Goal: Task Accomplishment & Management: Use online tool/utility

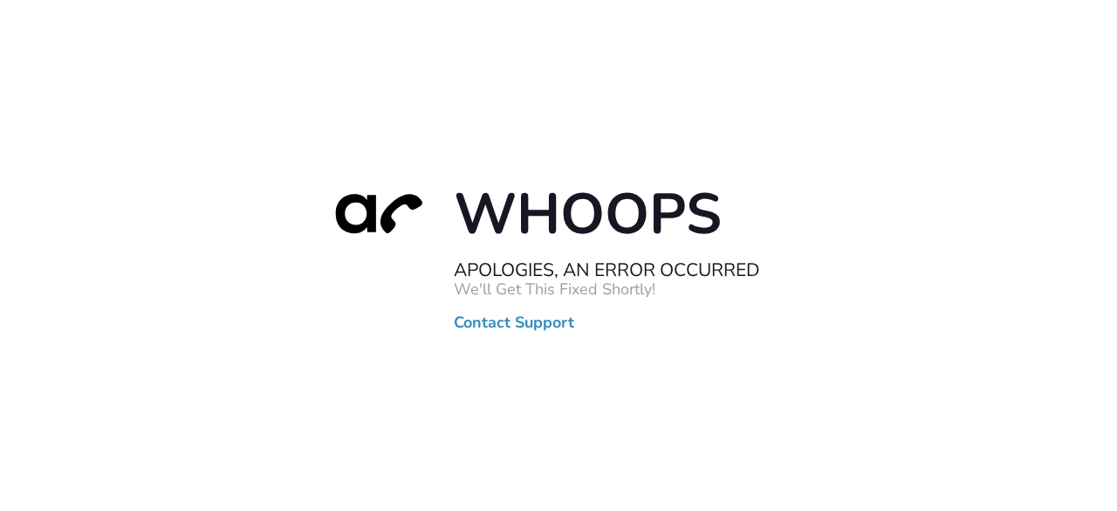
click at [1105, 276] on div "Whoops Apologies, An Error Occurred We'll Get This Fixed Shortly! Contact Suppo…" at bounding box center [558, 255] width 1117 height 511
drag, startPoint x: 1035, startPoint y: 256, endPoint x: 950, endPoint y: 132, distance: 150.6
click at [1035, 256] on div "Whoops Apologies, An Error Occurred We'll Get This Fixed Shortly! Contact Suppo…" at bounding box center [558, 255] width 1117 height 511
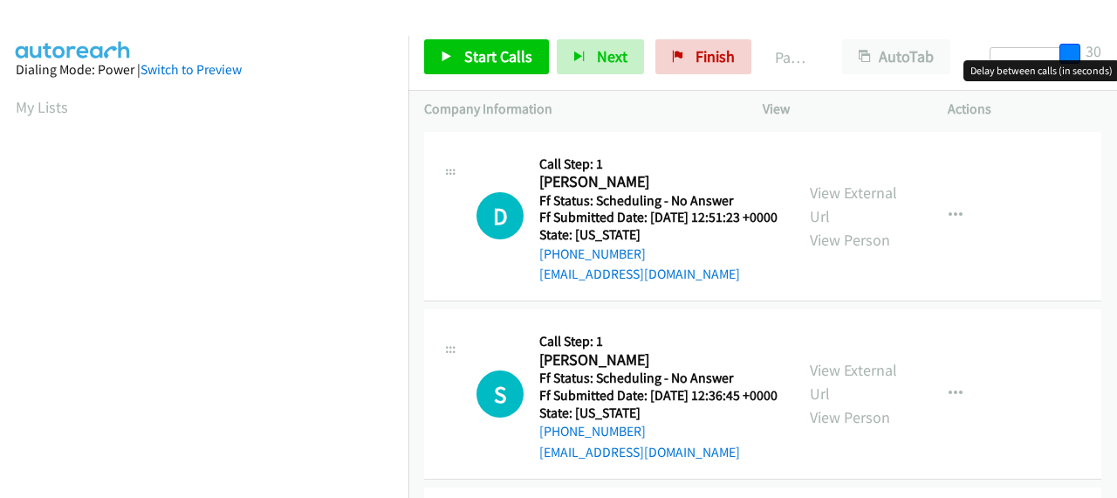
drag, startPoint x: 992, startPoint y: 48, endPoint x: 1091, endPoint y: 49, distance: 98.6
click at [1091, 49] on div "Start Calls Pause Next Finish Paused AutoTab AutoTab 30" at bounding box center [762, 57] width 709 height 67
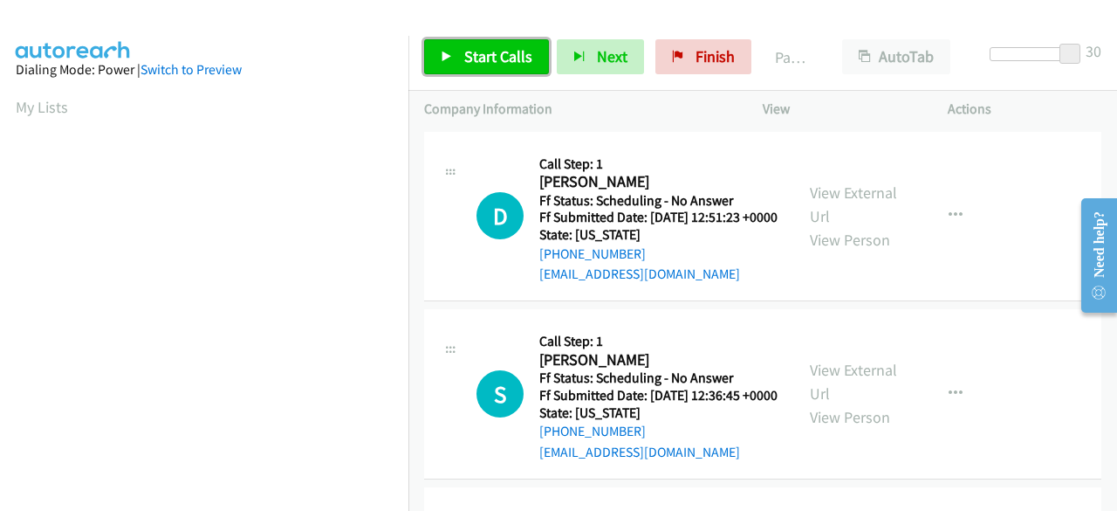
click at [500, 52] on span "Start Calls" at bounding box center [498, 56] width 68 height 20
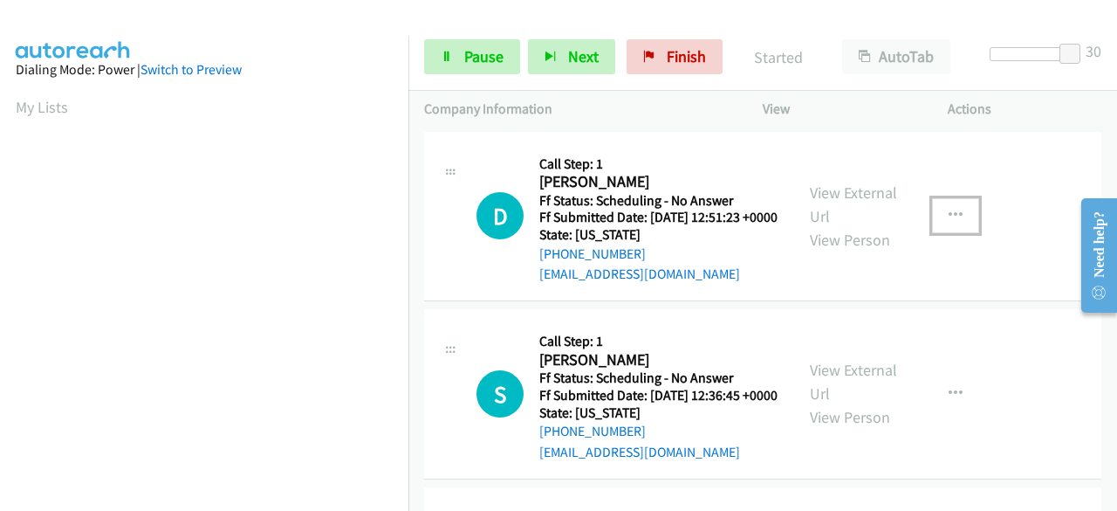
drag, startPoint x: 938, startPoint y: 222, endPoint x: 968, endPoint y: 229, distance: 30.5
click at [968, 229] on button "button" at bounding box center [955, 215] width 47 height 35
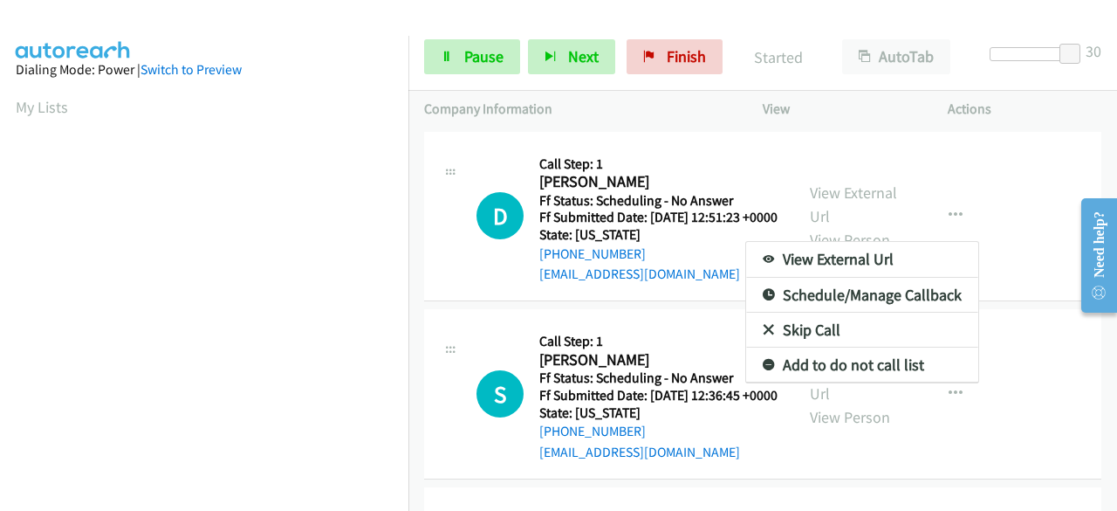
drag, startPoint x: 940, startPoint y: 216, endPoint x: 972, endPoint y: 180, distance: 48.9
click at [972, 180] on div at bounding box center [558, 255] width 1117 height 511
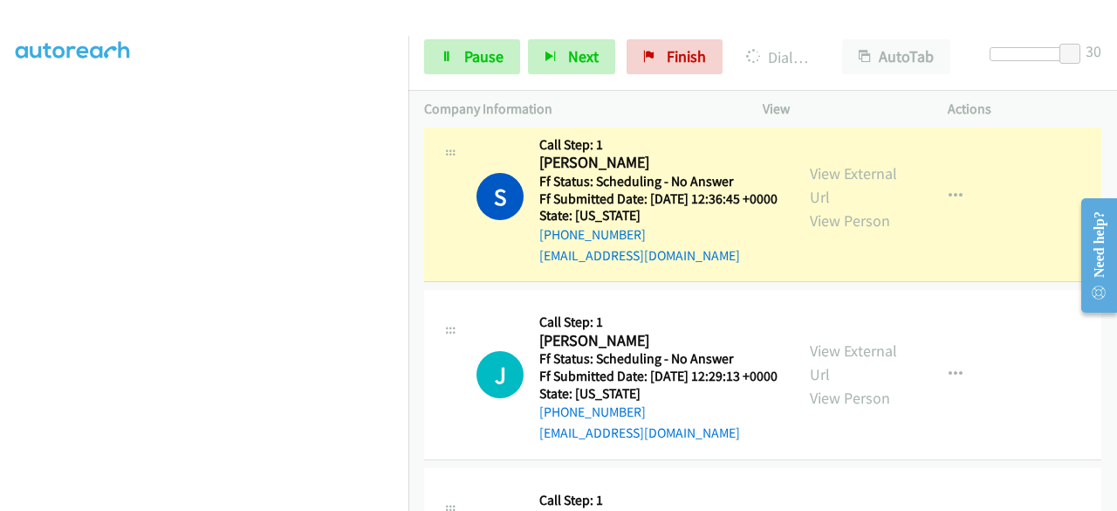
scroll to position [262, 0]
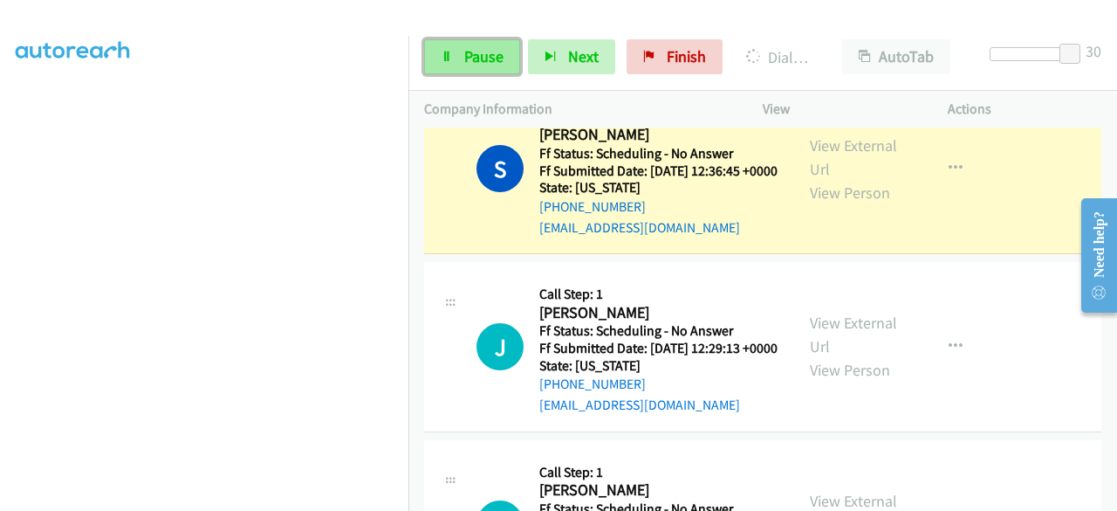
click at [502, 64] on span "Pause" at bounding box center [483, 56] width 39 height 20
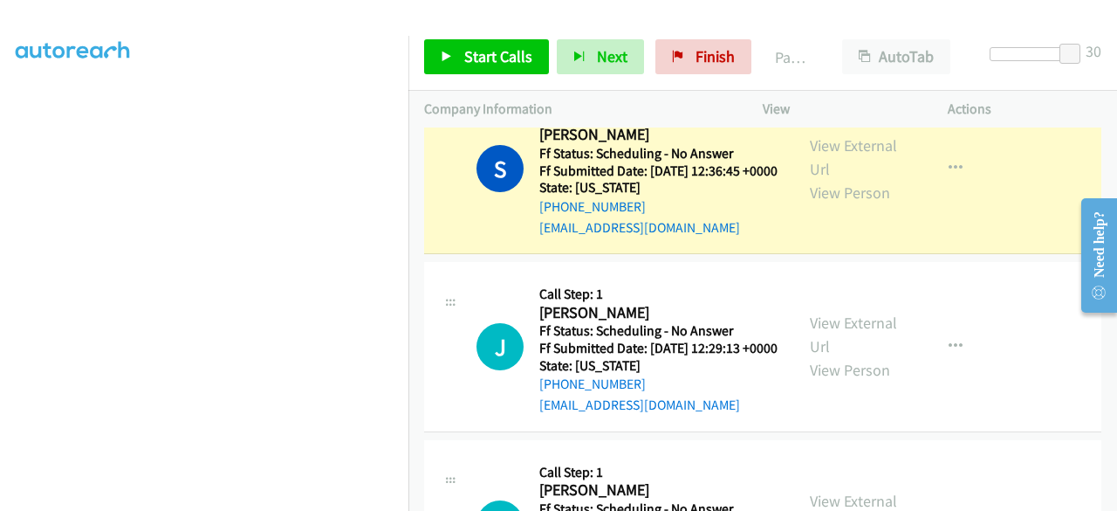
click at [1042, 255] on div "S Callback Scheduled Call Step: 1 Stephon Cox America/New_York Ff Status: Sched…" at bounding box center [762, 170] width 677 height 170
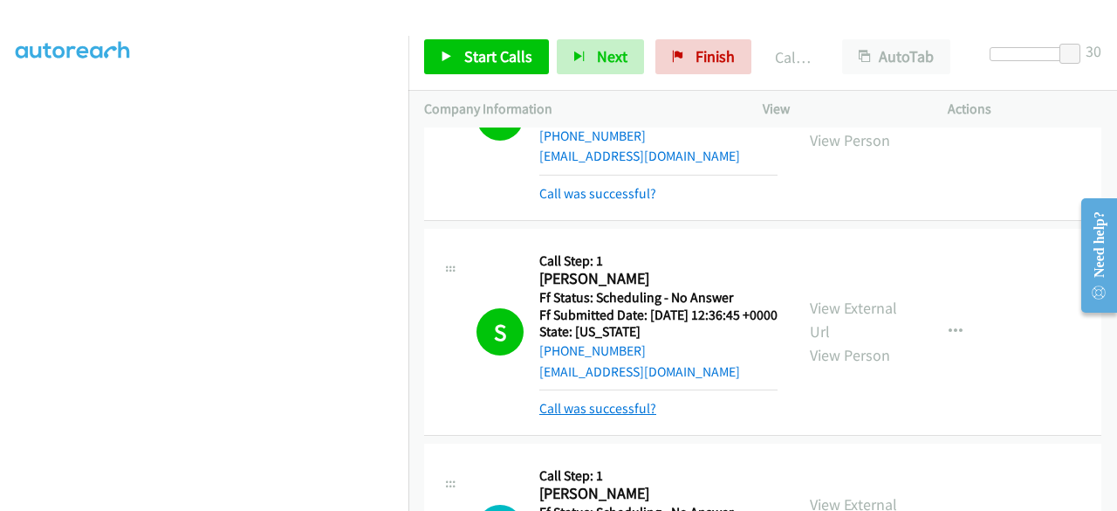
scroll to position [175, 0]
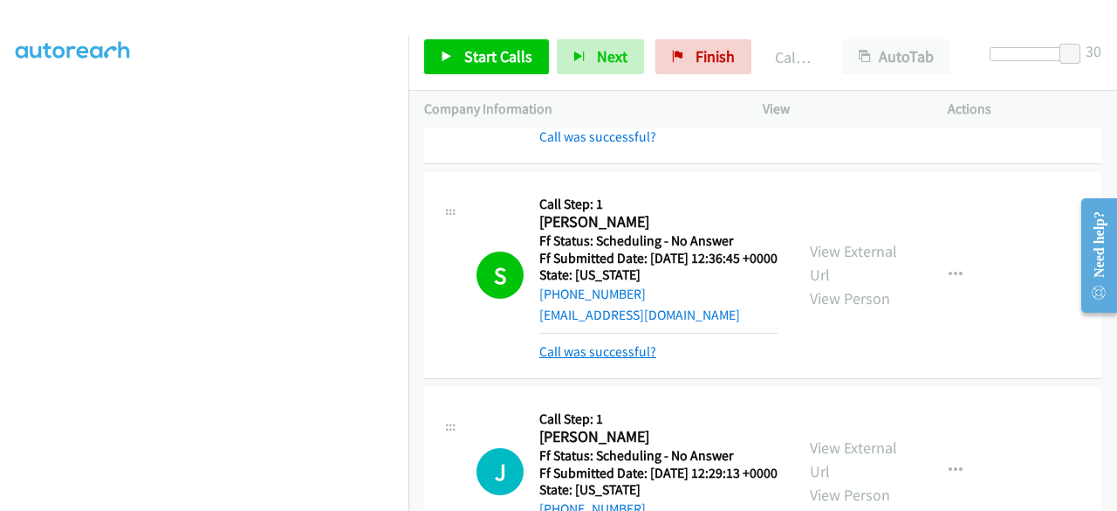
click at [604, 360] on link "Call was successful?" at bounding box center [597, 351] width 117 height 17
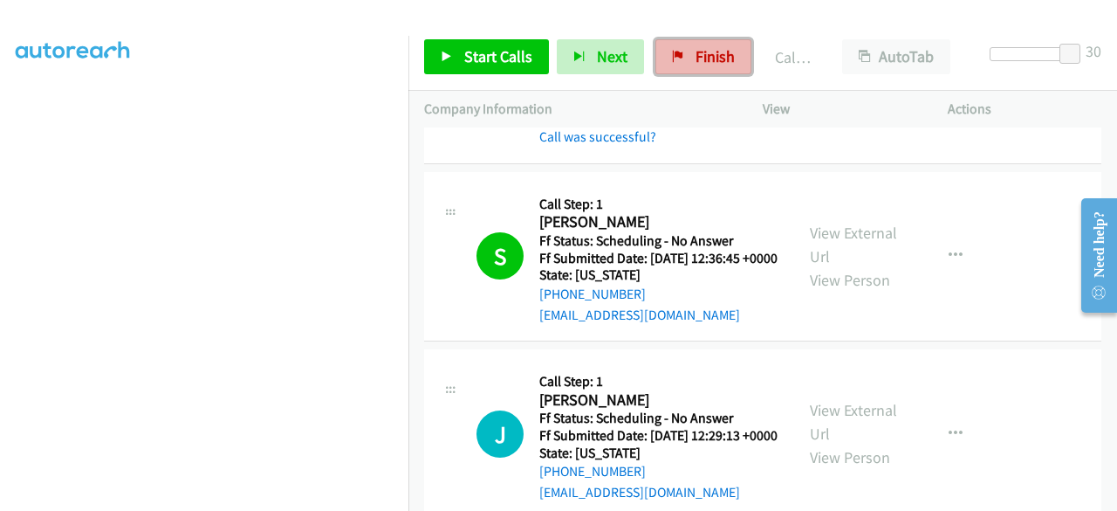
click at [726, 44] on link "Finish" at bounding box center [704, 56] width 96 height 35
